Goal: Obtain resource: Download file/media

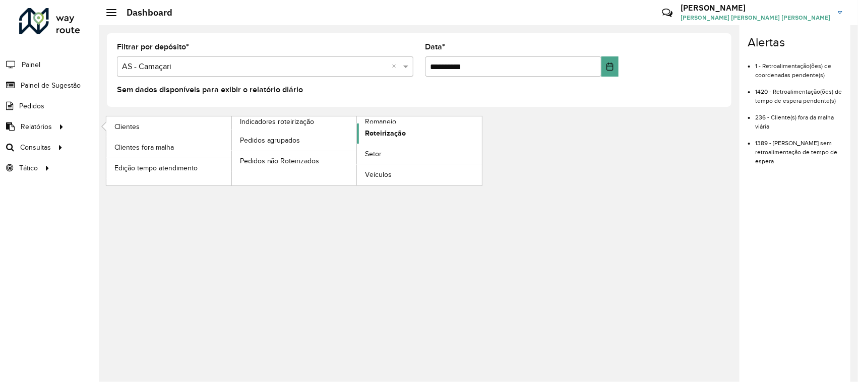
click at [381, 136] on span "Roteirização" at bounding box center [385, 133] width 41 height 11
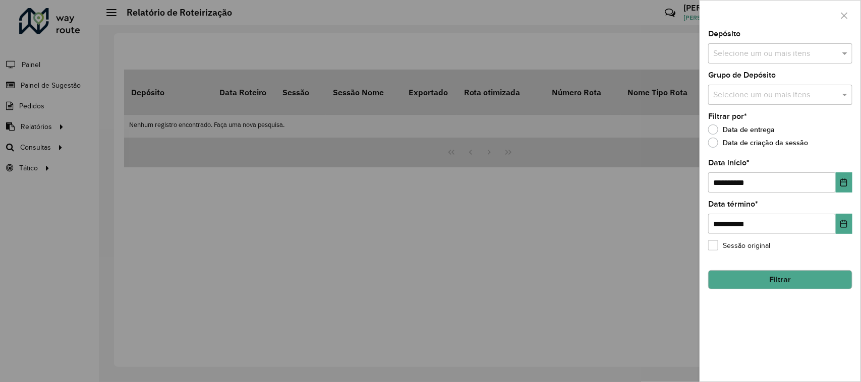
click at [791, 54] on input "text" at bounding box center [775, 54] width 129 height 12
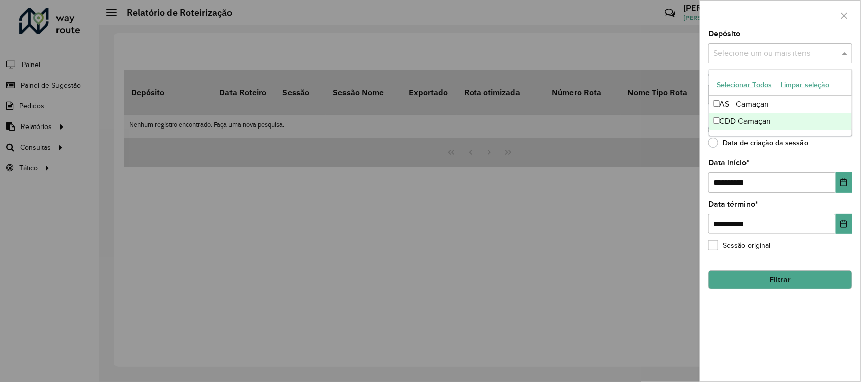
click at [739, 124] on div "CDD Camaçari" at bounding box center [780, 121] width 143 height 17
click at [207, 164] on div at bounding box center [430, 191] width 861 height 382
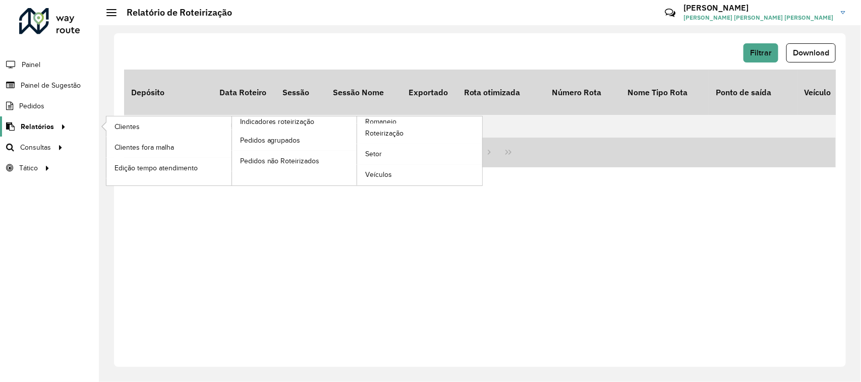
click at [62, 129] on icon at bounding box center [61, 126] width 9 height 15
click at [178, 122] on link "Clientes" at bounding box center [168, 127] width 125 height 20
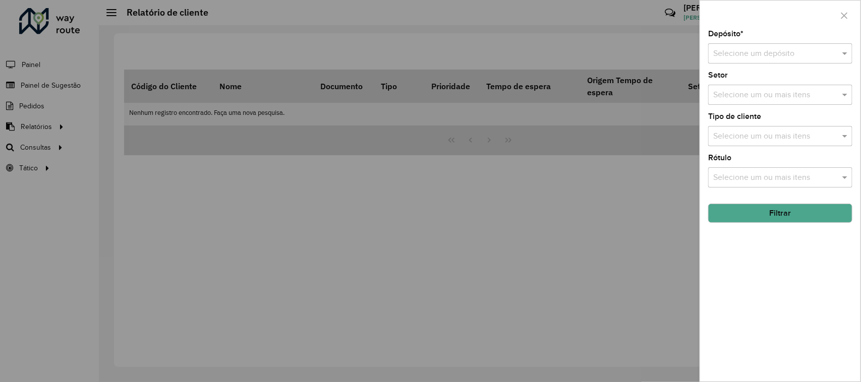
click at [795, 54] on input "text" at bounding box center [770, 54] width 114 height 12
click at [735, 96] on span "CDD Camaçari" at bounding box center [738, 100] width 51 height 9
click at [774, 96] on input "text" at bounding box center [775, 95] width 129 height 12
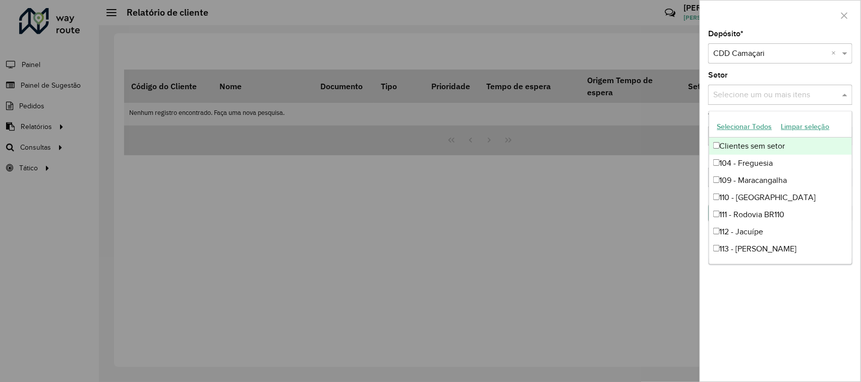
click at [823, 72] on div "Setor Selecione um ou mais itens" at bounding box center [780, 88] width 144 height 33
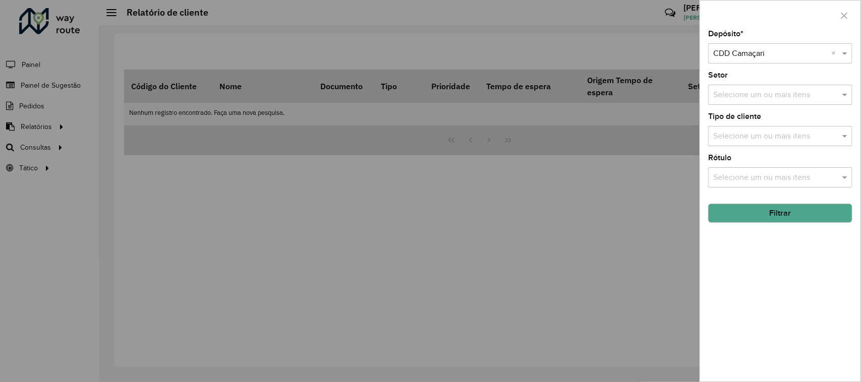
click at [802, 205] on hb-field-button "Filtrar" at bounding box center [780, 209] width 144 height 27
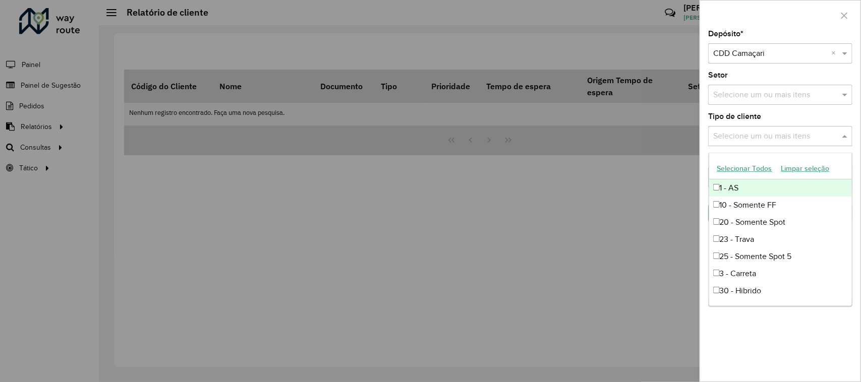
click at [829, 135] on input "text" at bounding box center [775, 137] width 129 height 12
click at [846, 109] on div "Depósito * Selecione um depósito × CDD Camaçari × Setor Selecione um ou mais it…" at bounding box center [780, 206] width 160 height 352
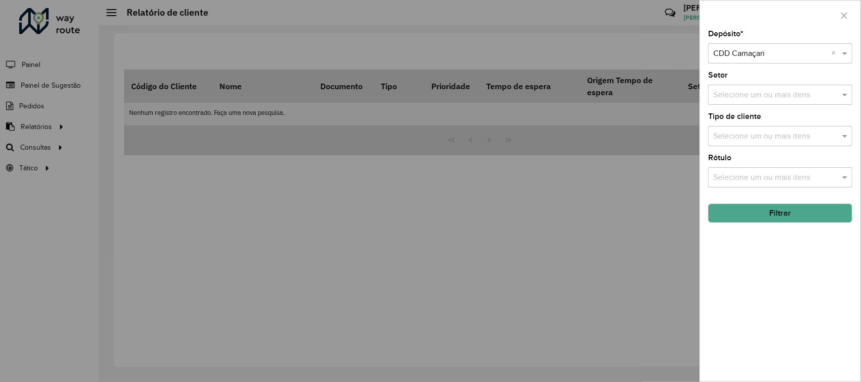
click at [842, 166] on div "Rótulo Selecione um ou mais itens" at bounding box center [780, 170] width 144 height 33
click at [838, 178] on input "text" at bounding box center [775, 178] width 129 height 12
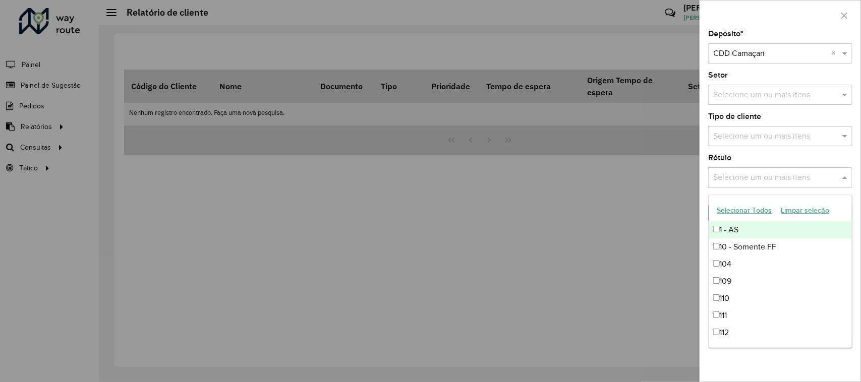
click at [845, 151] on div "Depósito * Selecione um depósito × CDD Camaçari × Setor Selecione um ou mais it…" at bounding box center [780, 206] width 160 height 352
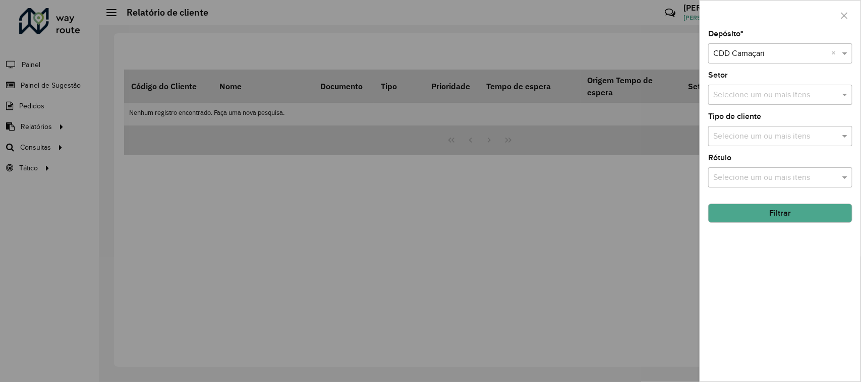
click at [833, 210] on button "Filtrar" at bounding box center [780, 213] width 144 height 19
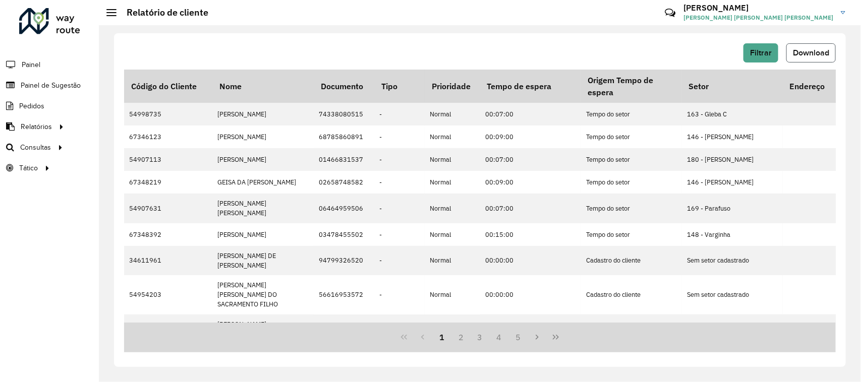
click at [799, 51] on span "Download" at bounding box center [811, 52] width 36 height 9
